Goal: Task Accomplishment & Management: Use online tool/utility

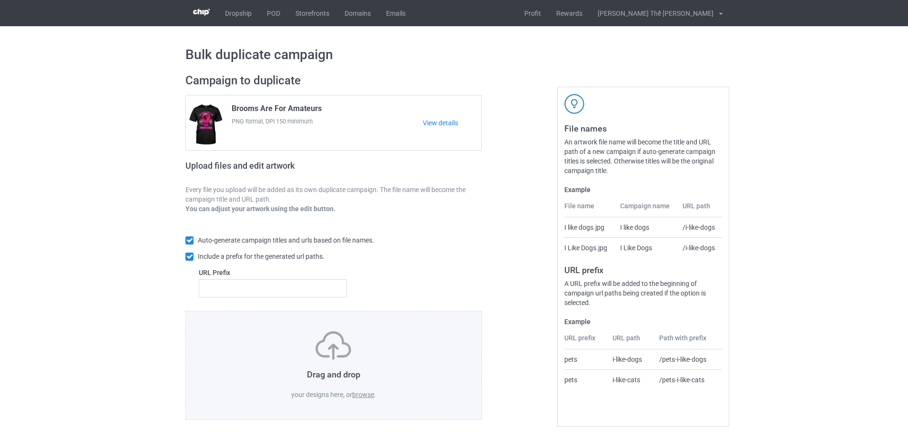
scroll to position [3, 0]
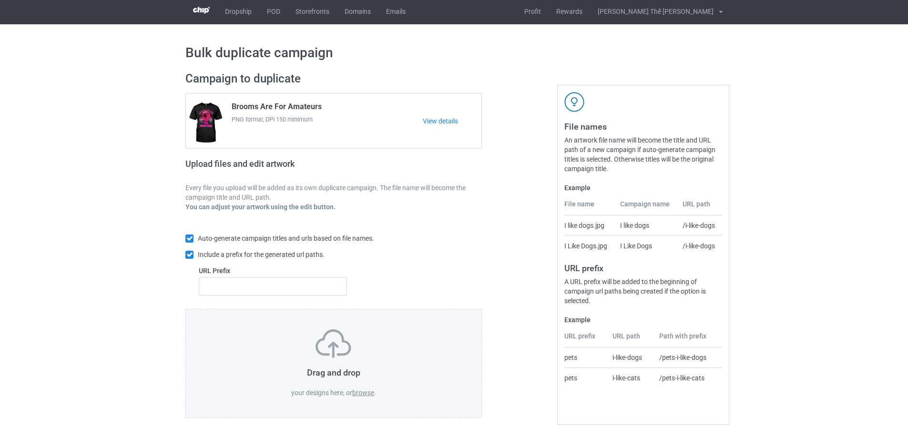
click at [364, 393] on label "browse" at bounding box center [363, 393] width 22 height 8
click at [0, 0] on input "browse" at bounding box center [0, 0] width 0 height 0
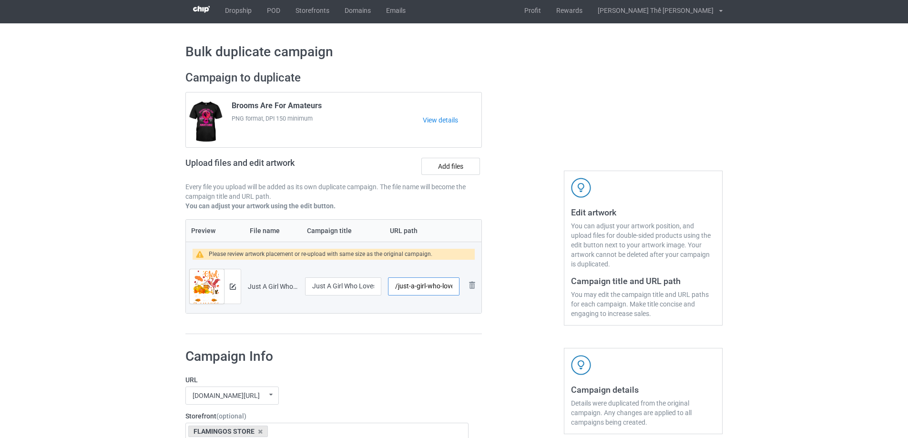
scroll to position [0, 56]
drag, startPoint x: 398, startPoint y: 286, endPoint x: 486, endPoint y: 290, distance: 87.7
click at [486, 289] on div "Campaign to duplicate Brooms Are For Amateurs PNG format, DPI 150 minimum View …" at bounding box center [334, 202] width 310 height 277
type input "/f0298"
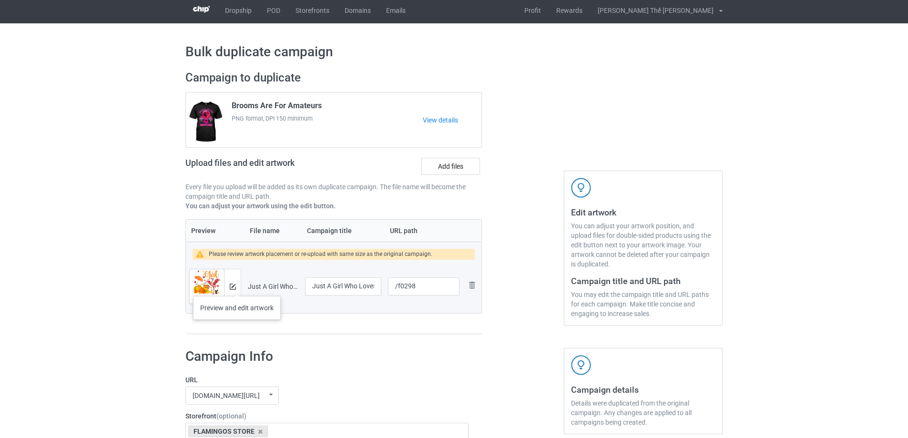
click at [236, 287] on div at bounding box center [232, 286] width 17 height 34
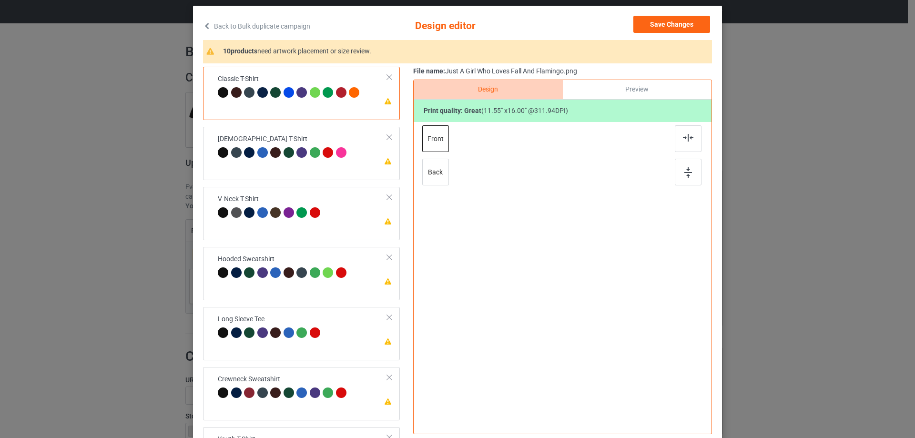
scroll to position [112, 0]
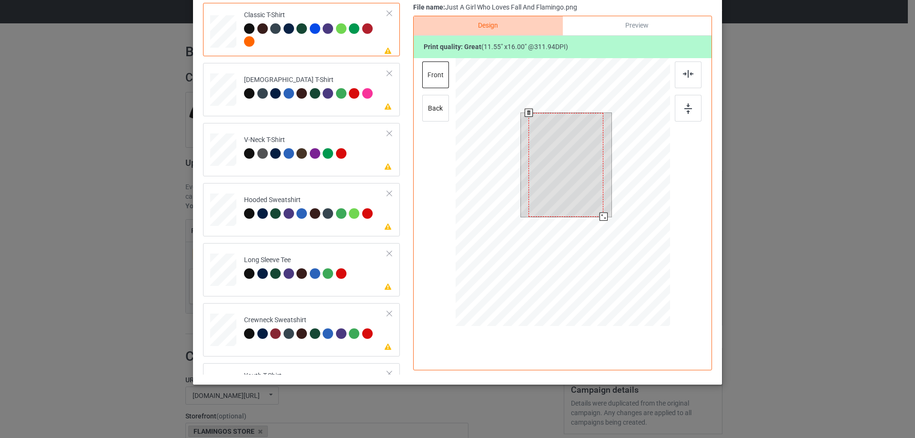
click at [542, 179] on div at bounding box center [565, 165] width 75 height 104
click at [598, 214] on div at bounding box center [602, 216] width 8 height 8
drag, startPoint x: 577, startPoint y: 173, endPoint x: 577, endPoint y: 179, distance: 5.7
click at [577, 179] on div at bounding box center [565, 166] width 73 height 101
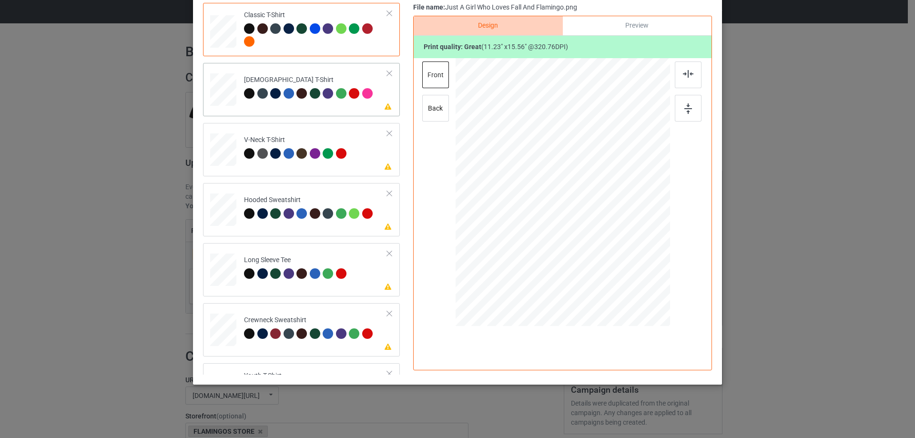
click at [309, 107] on td "Please review artwork placement [DEMOGRAPHIC_DATA] T-Shirt" at bounding box center [316, 88] width 154 height 42
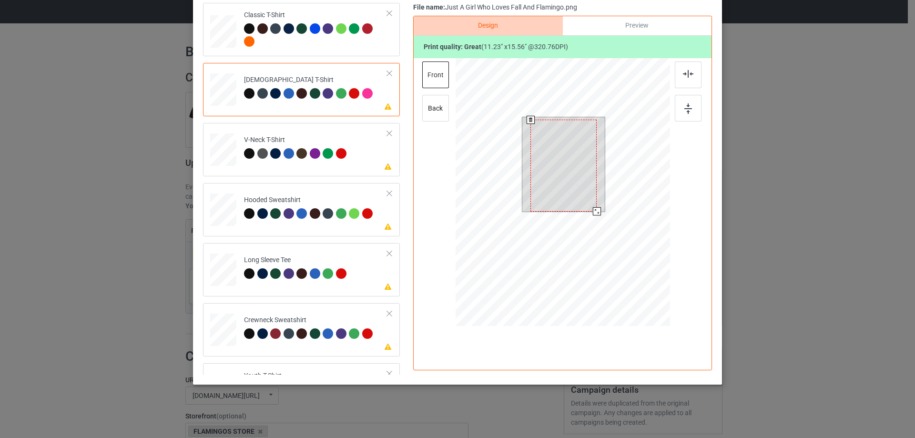
click at [557, 182] on div at bounding box center [563, 166] width 66 height 92
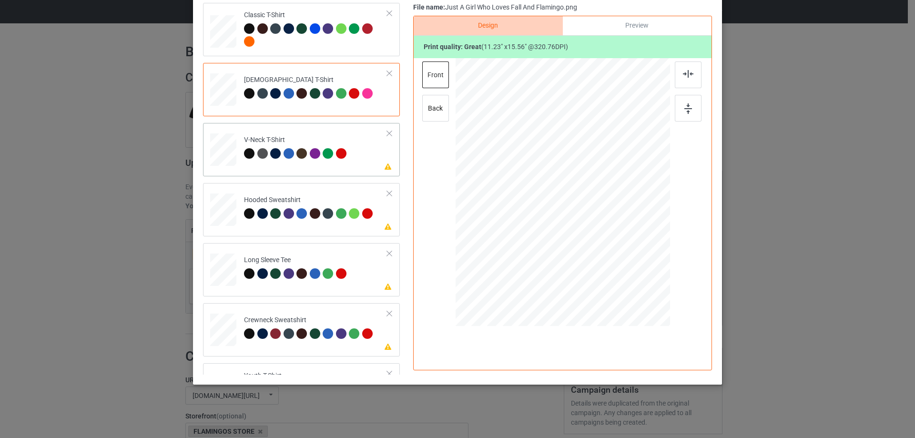
click at [275, 171] on div "Please review artwork placement V-Neck T-Shirt" at bounding box center [301, 149] width 197 height 53
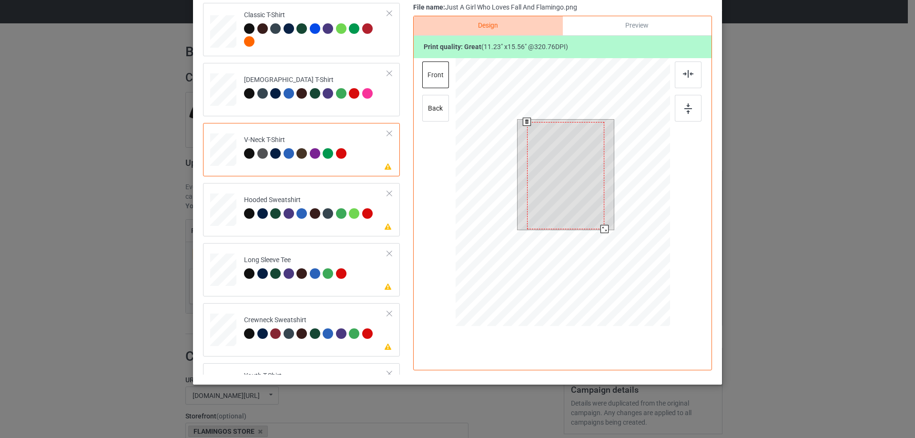
click at [564, 182] on div at bounding box center [565, 175] width 77 height 107
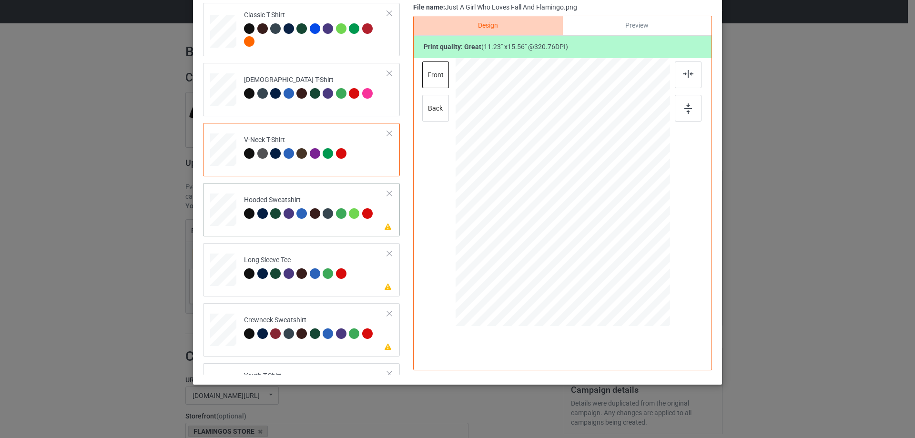
click at [272, 235] on div "Please review artwork placement Hooded Sweatshirt" at bounding box center [301, 209] width 197 height 53
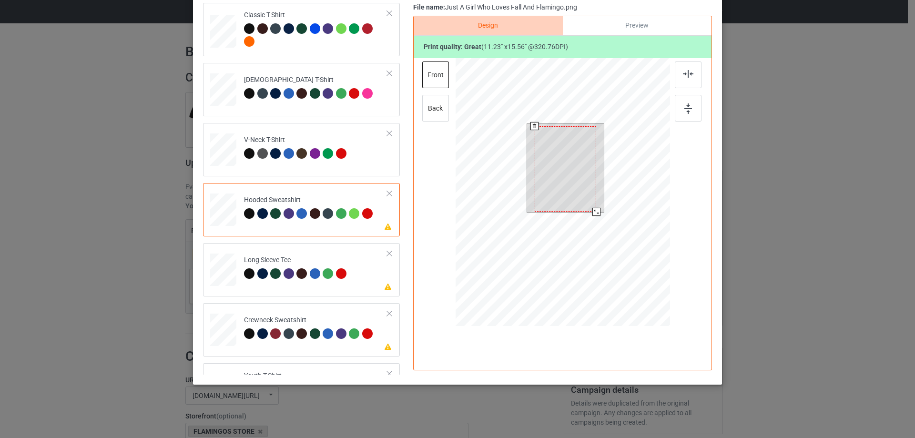
click at [552, 190] on div at bounding box center [566, 168] width 62 height 85
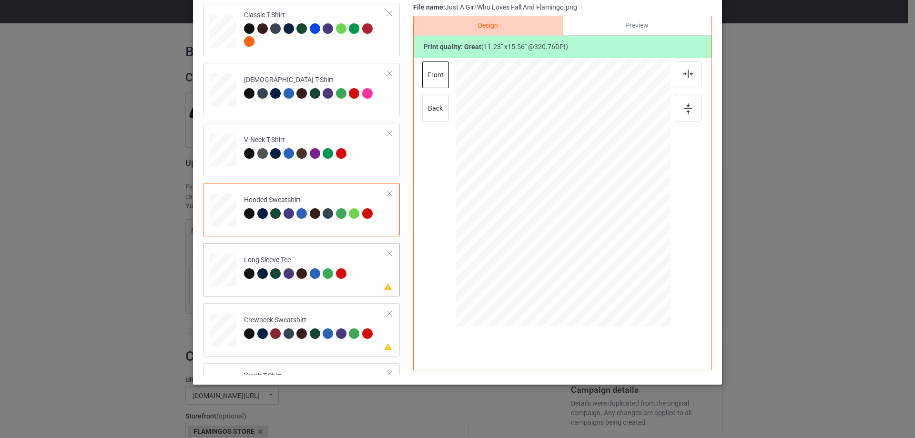
click at [277, 290] on div "Please review artwork placement Long Sleeve Tee" at bounding box center [301, 269] width 197 height 53
click at [555, 170] on div at bounding box center [568, 170] width 64 height 89
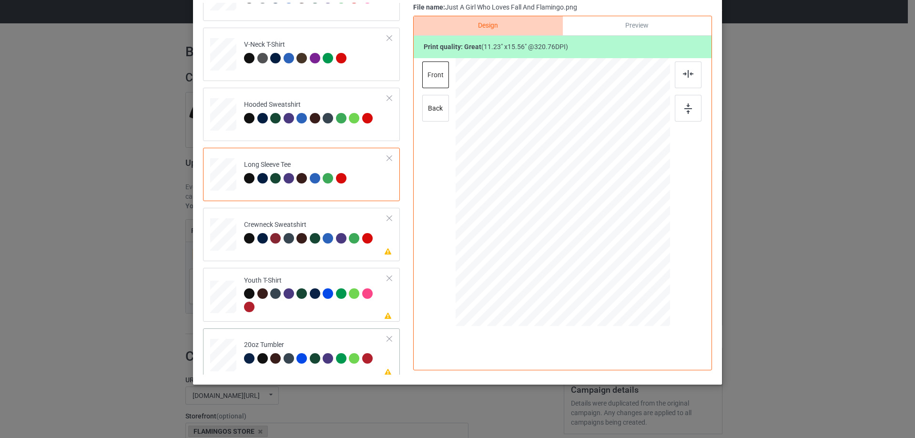
scroll to position [143, 0]
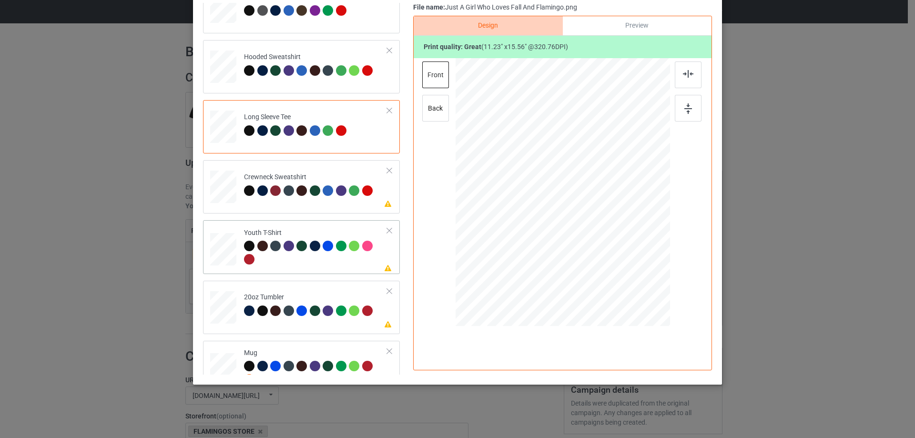
click at [291, 266] on div at bounding box center [315, 254] width 143 height 26
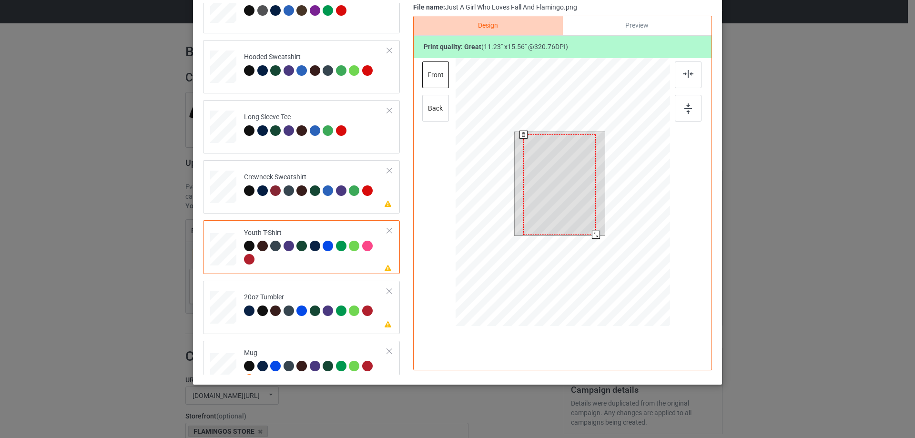
click at [542, 177] on div at bounding box center [559, 184] width 72 height 101
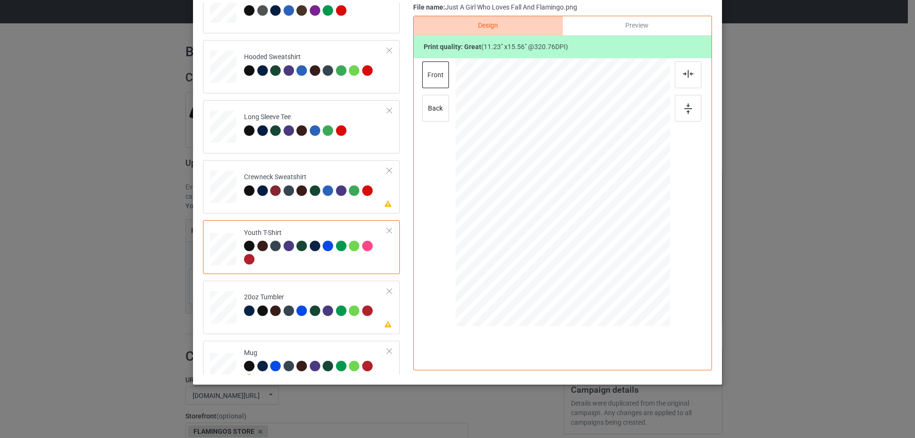
drag, startPoint x: 290, startPoint y: 204, endPoint x: 409, endPoint y: 199, distance: 119.2
click at [290, 203] on td "Please review artwork placement Crewneck Sweatshirt" at bounding box center [316, 185] width 154 height 42
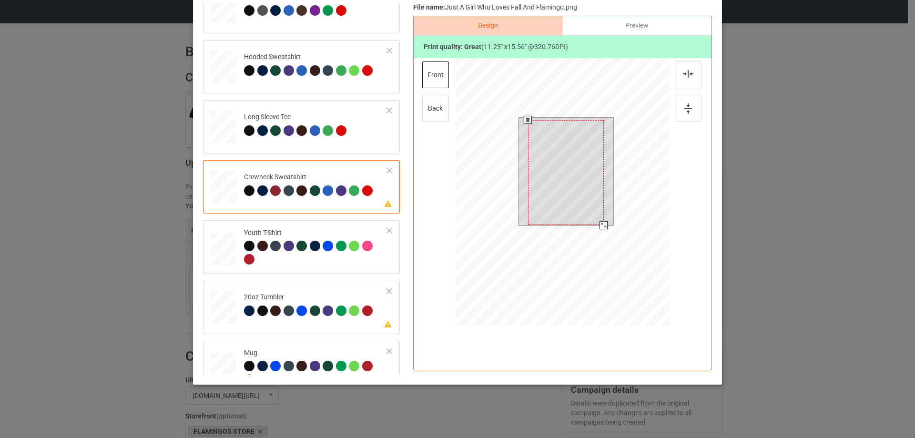
click at [568, 163] on div at bounding box center [566, 172] width 76 height 105
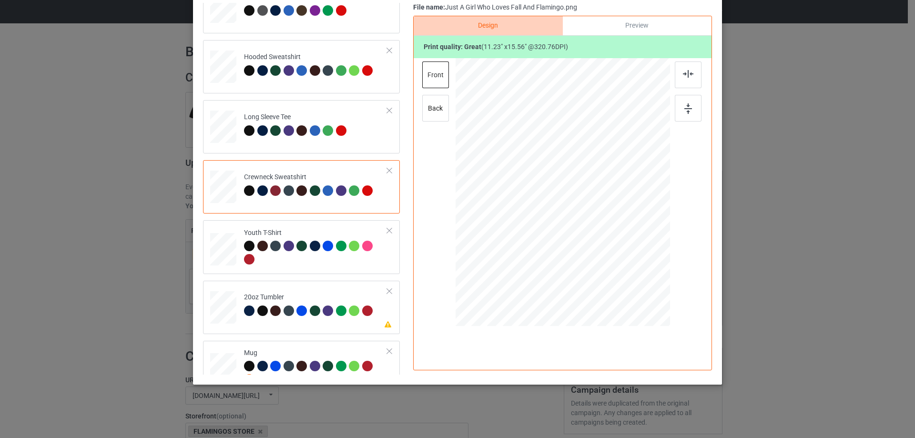
scroll to position [191, 0]
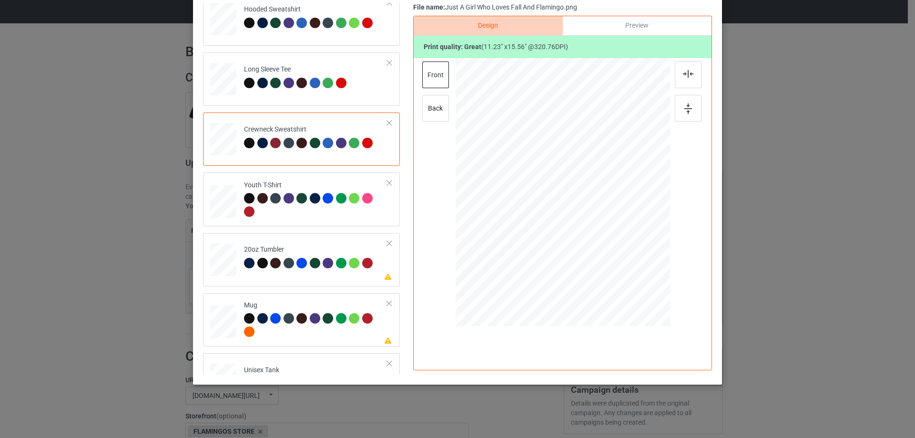
drag, startPoint x: 302, startPoint y: 272, endPoint x: 395, endPoint y: 253, distance: 94.9
click at [303, 272] on td "Please review artwork placement 20oz Tumbler" at bounding box center [316, 258] width 154 height 42
click at [551, 182] on div at bounding box center [563, 193] width 248 height 271
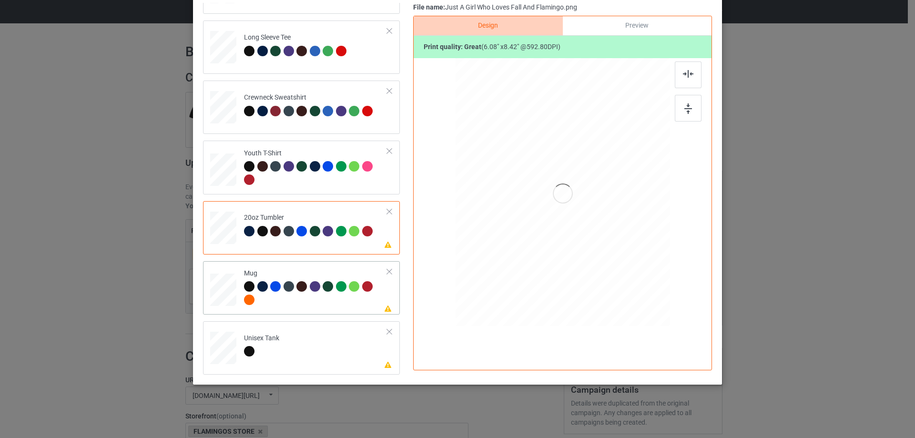
click at [321, 309] on td "Please review artwork placement Mug" at bounding box center [316, 288] width 154 height 46
click at [313, 346] on td "Please review artwork placement Unisex Tank" at bounding box center [316, 346] width 154 height 42
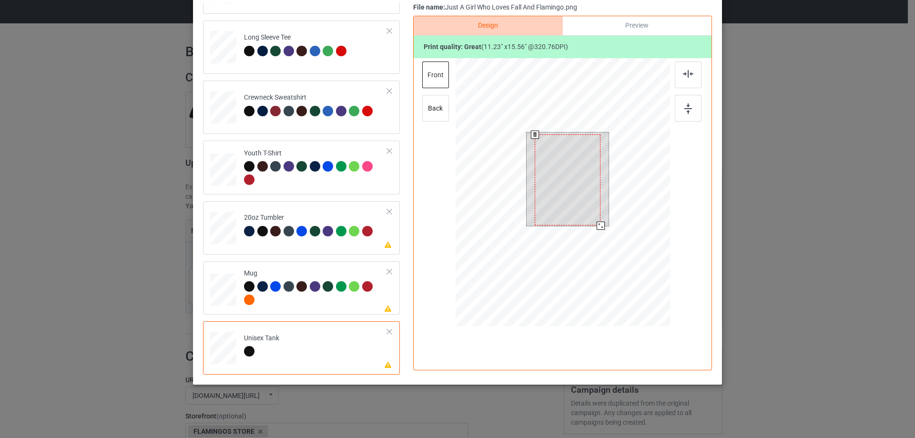
click at [568, 190] on div at bounding box center [568, 179] width 66 height 91
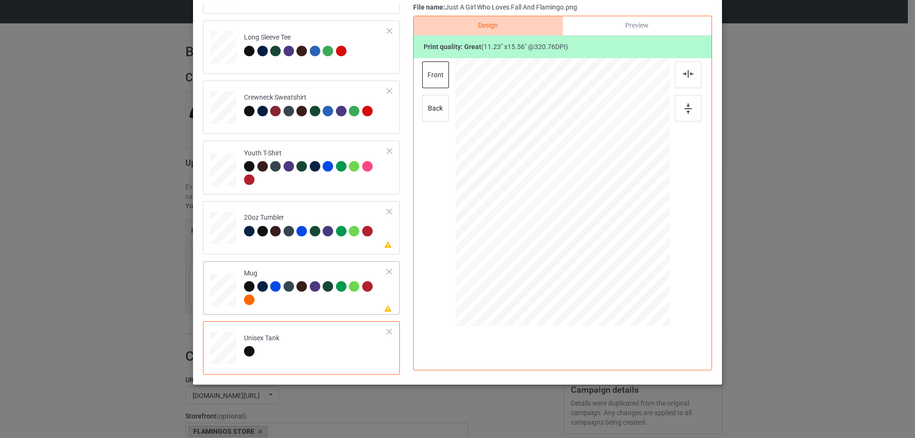
click at [316, 306] on div at bounding box center [315, 294] width 143 height 26
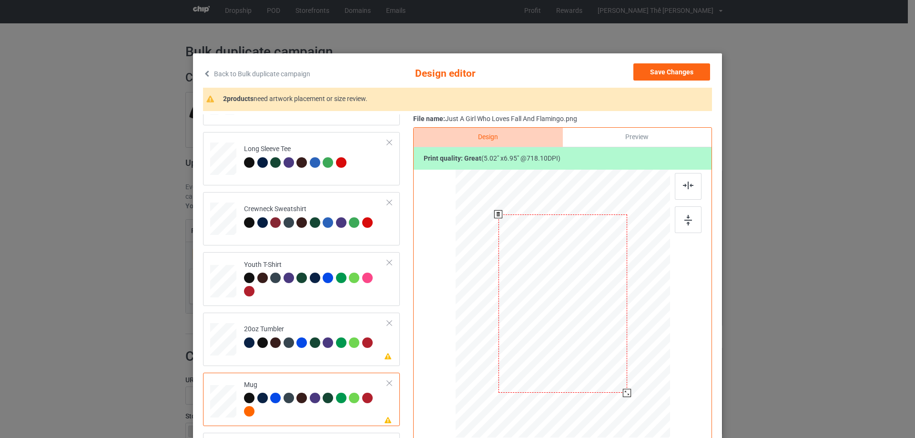
scroll to position [112, 0]
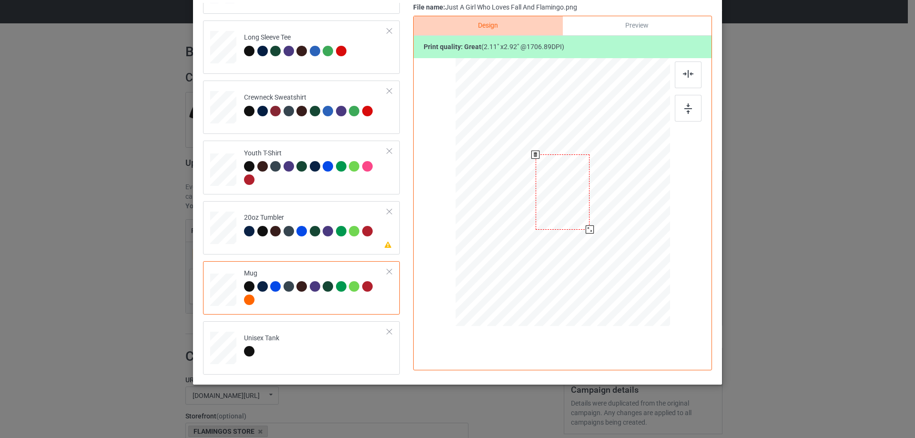
drag, startPoint x: 624, startPoint y: 283, endPoint x: 606, endPoint y: 198, distance: 87.2
click at [606, 198] on div at bounding box center [563, 191] width 214 height 89
click at [604, 183] on div at bounding box center [623, 192] width 54 height 75
click at [333, 249] on div "Please review artwork placement 20oz Tumbler" at bounding box center [301, 227] width 197 height 53
drag, startPoint x: 619, startPoint y: 276, endPoint x: 597, endPoint y: 223, distance: 57.7
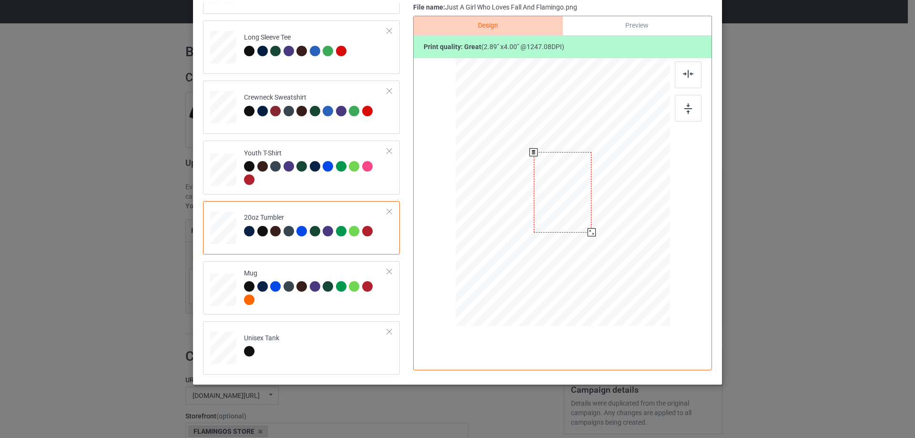
click at [597, 223] on div at bounding box center [562, 192] width 203 height 123
drag, startPoint x: 509, startPoint y: 189, endPoint x: 511, endPoint y: 182, distance: 6.9
click at [511, 182] on div at bounding box center [512, 179] width 58 height 80
click at [539, 219] on div at bounding box center [539, 217] width 8 height 8
click at [523, 193] on div at bounding box center [512, 177] width 55 height 76
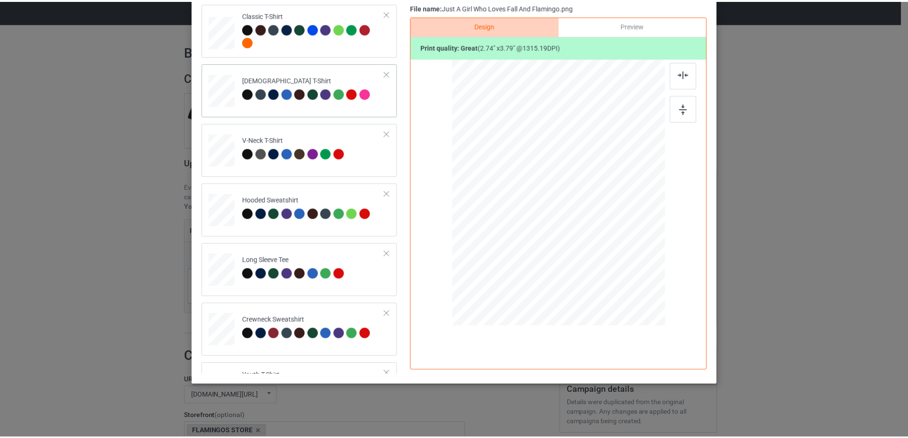
scroll to position [0, 0]
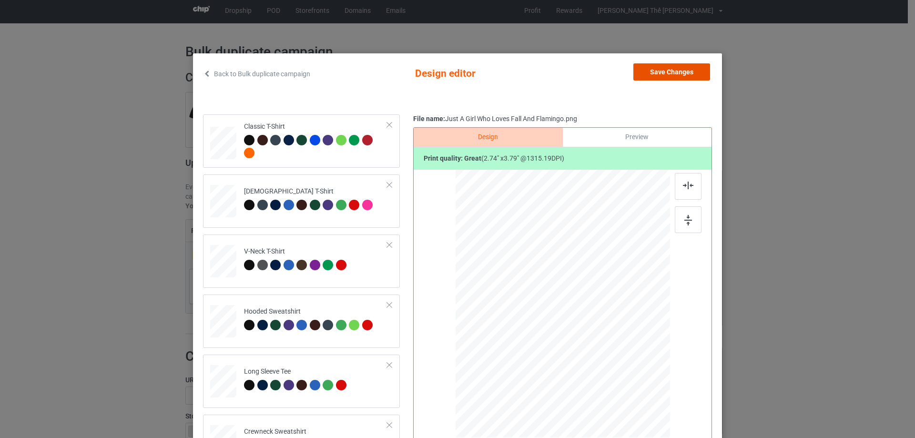
click at [660, 67] on button "Save Changes" at bounding box center [671, 71] width 77 height 17
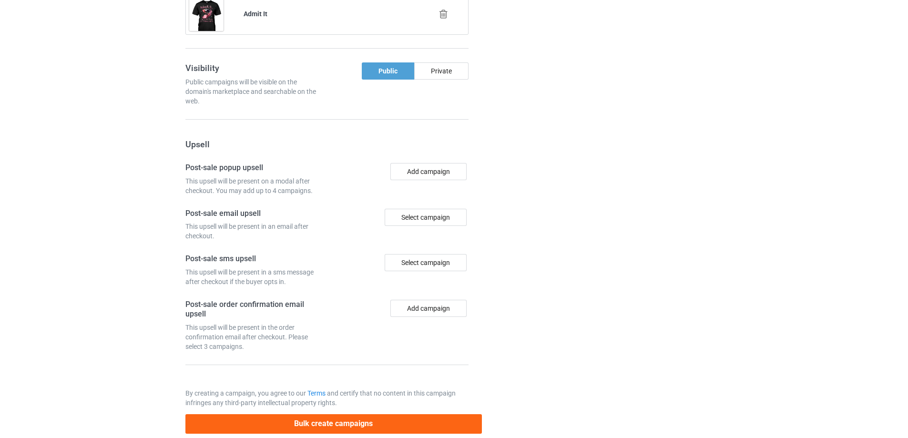
scroll to position [925, 0]
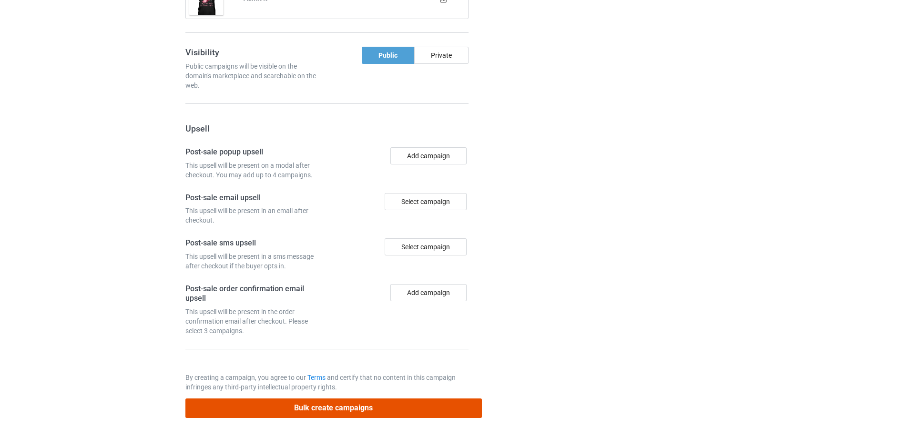
click at [393, 407] on button "Bulk create campaigns" at bounding box center [333, 408] width 296 height 20
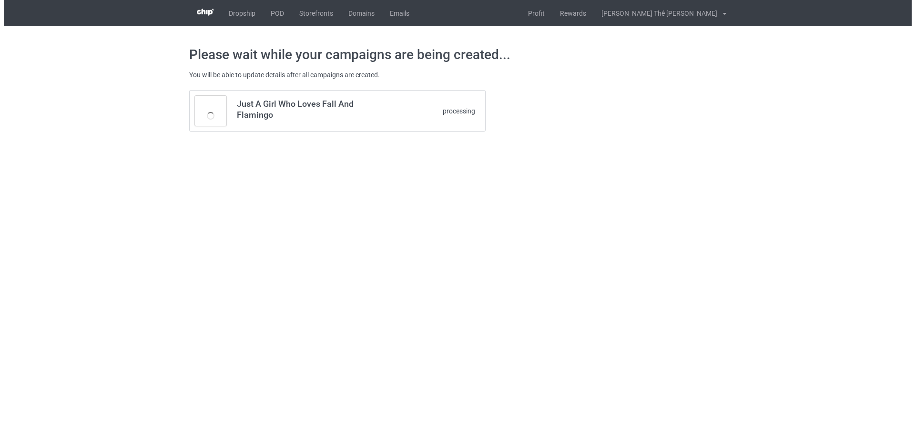
scroll to position [0, 0]
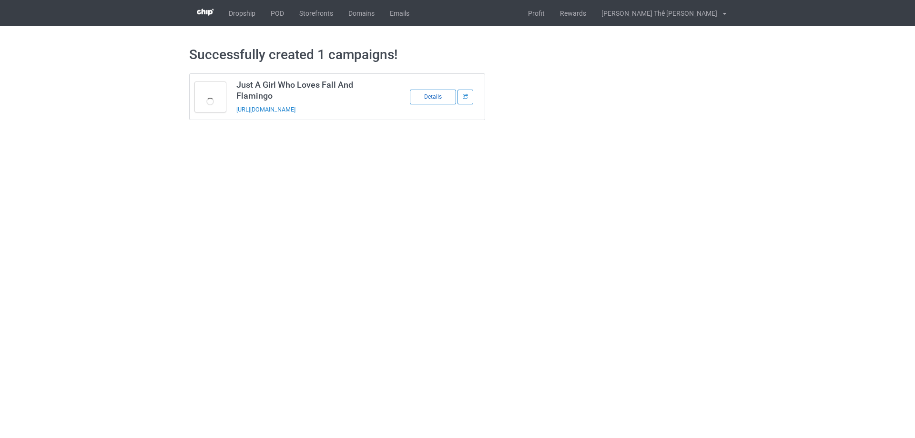
click at [431, 98] on div "Details" at bounding box center [433, 97] width 46 height 15
